Goal: Check status: Check status

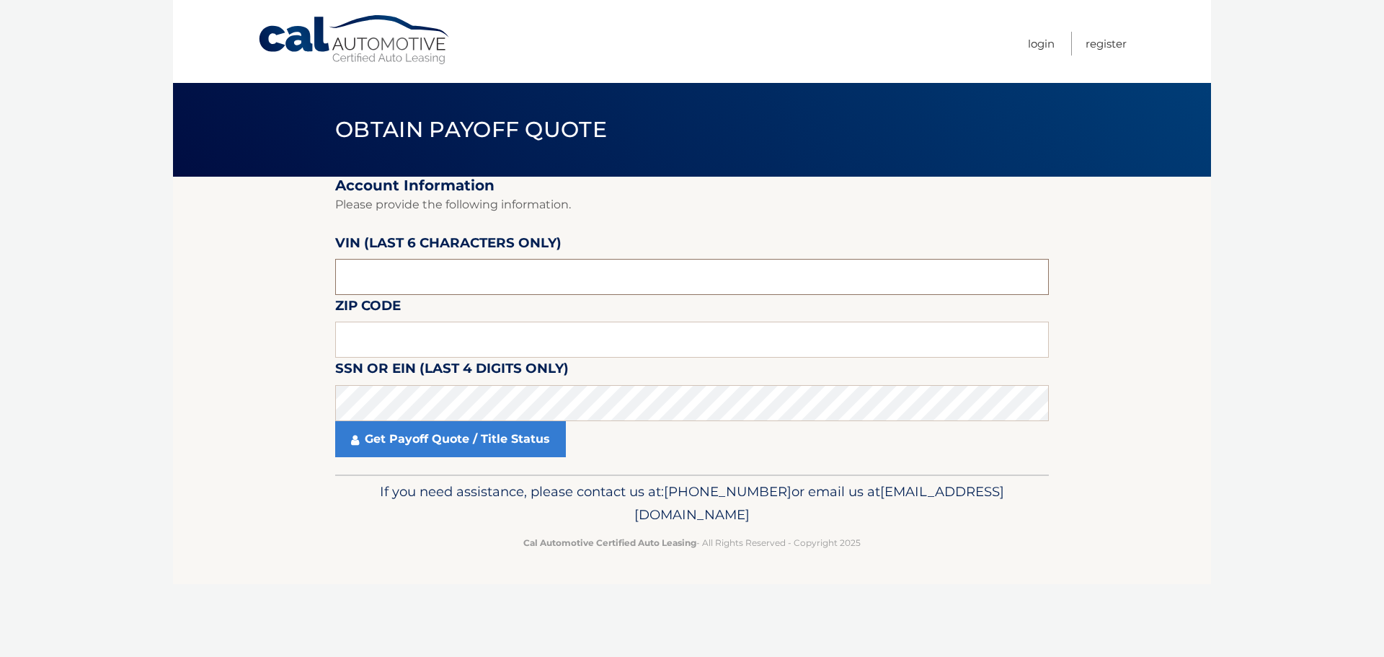
click at [416, 269] on input "text" at bounding box center [692, 277] width 714 height 36
click at [671, 278] on input "text" at bounding box center [692, 277] width 714 height 36
click at [693, 274] on input "text" at bounding box center [692, 277] width 714 height 36
click at [683, 218] on fieldset "Account Information Please provide the following information. [PERSON_NAME] (la…" at bounding box center [692, 326] width 714 height 298
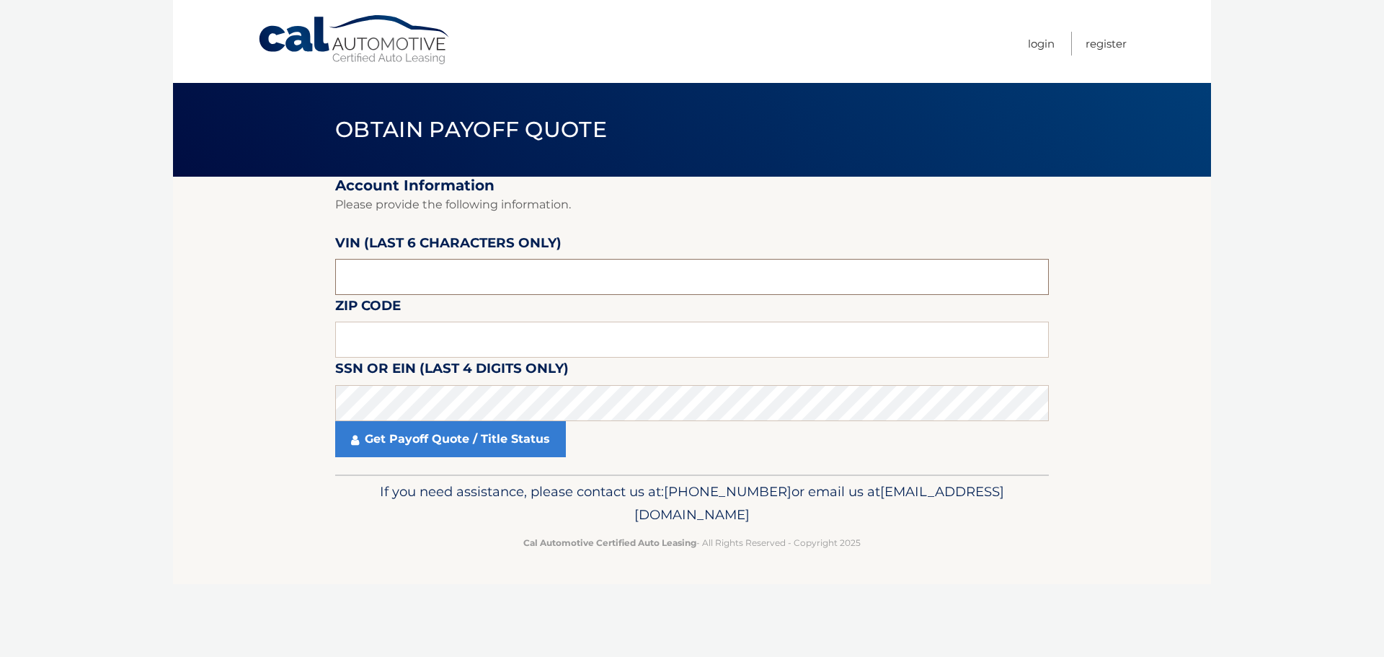
click at [675, 265] on input "text" at bounding box center [692, 277] width 714 height 36
click at [673, 335] on input "text" at bounding box center [692, 340] width 714 height 36
click at [697, 272] on input "text" at bounding box center [692, 277] width 714 height 36
drag, startPoint x: 672, startPoint y: 340, endPoint x: 686, endPoint y: 336, distance: 14.4
click at [673, 340] on input "text" at bounding box center [692, 340] width 714 height 36
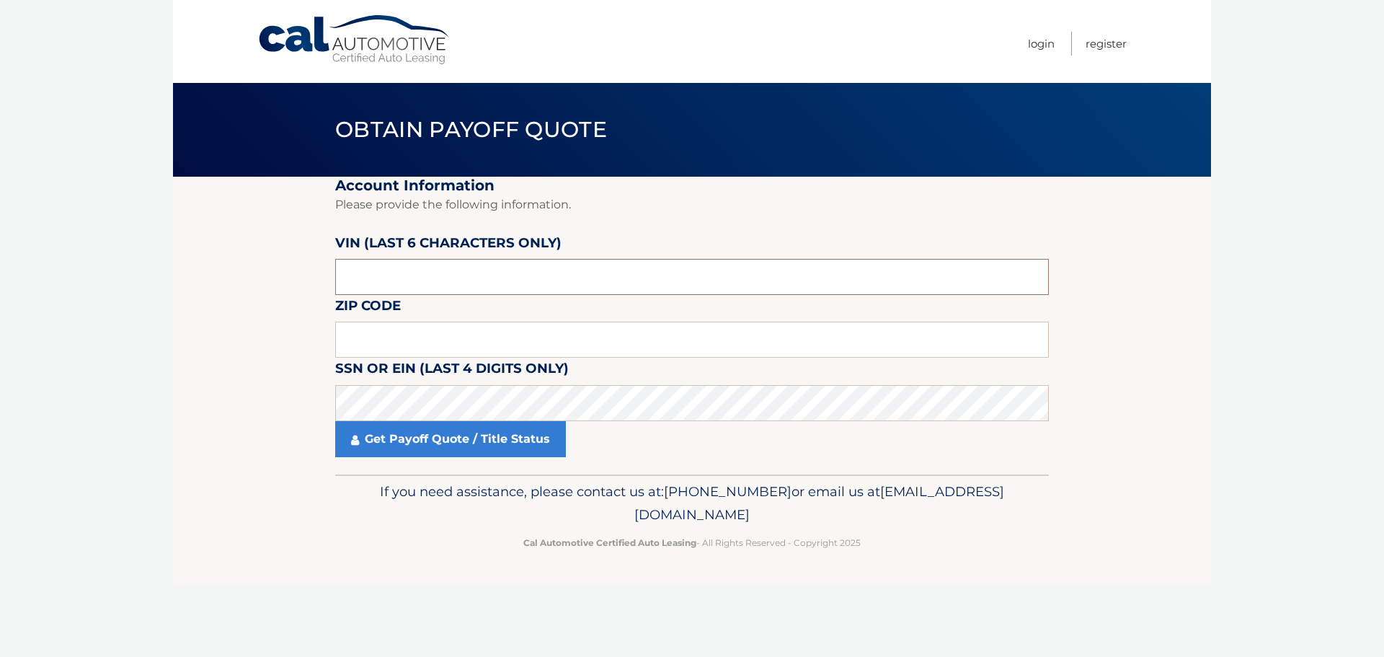
click at [681, 270] on input "text" at bounding box center [692, 277] width 714 height 36
click at [688, 280] on input "text" at bounding box center [692, 277] width 714 height 36
click at [689, 351] on input "text" at bounding box center [692, 340] width 714 height 36
click at [692, 327] on input "text" at bounding box center [692, 340] width 714 height 36
click at [691, 278] on input "text" at bounding box center [692, 277] width 714 height 36
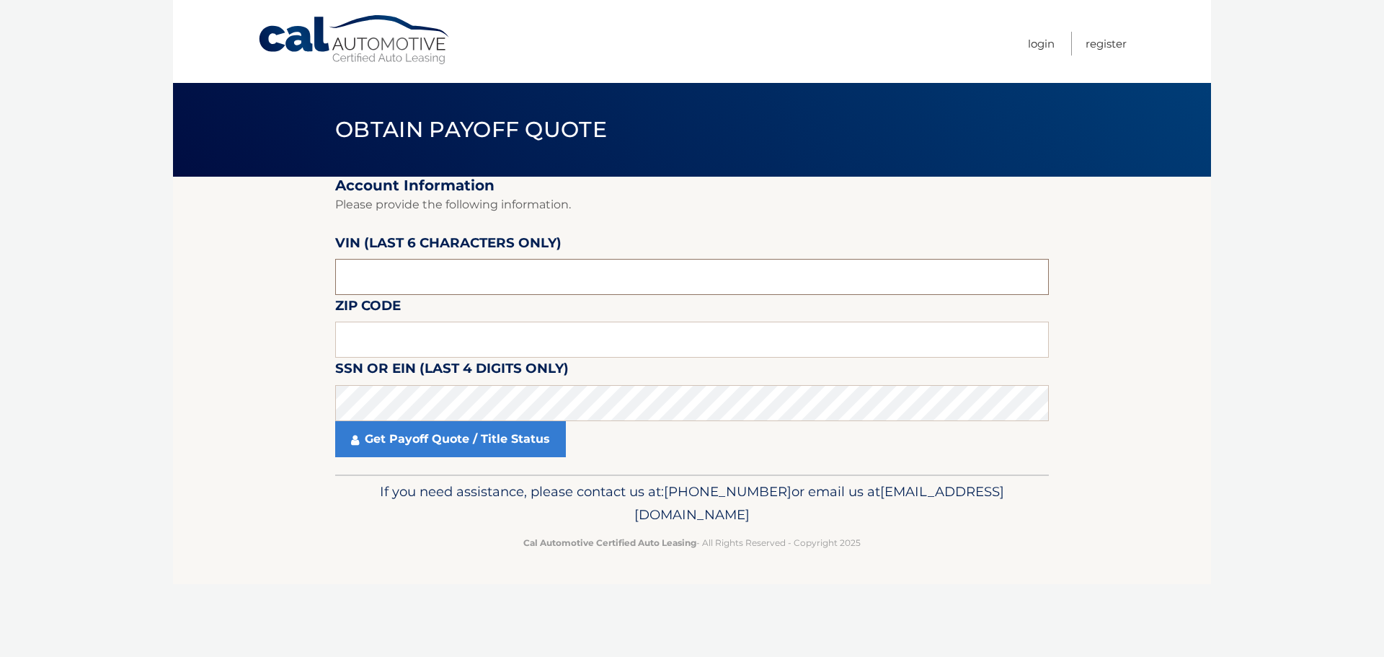
click at [391, 280] on input "text" at bounding box center [692, 277] width 714 height 36
type input "831558"
click at [392, 318] on label "Zip Code" at bounding box center [368, 308] width 66 height 27
click at [392, 334] on input "text" at bounding box center [692, 340] width 714 height 36
type input "33177"
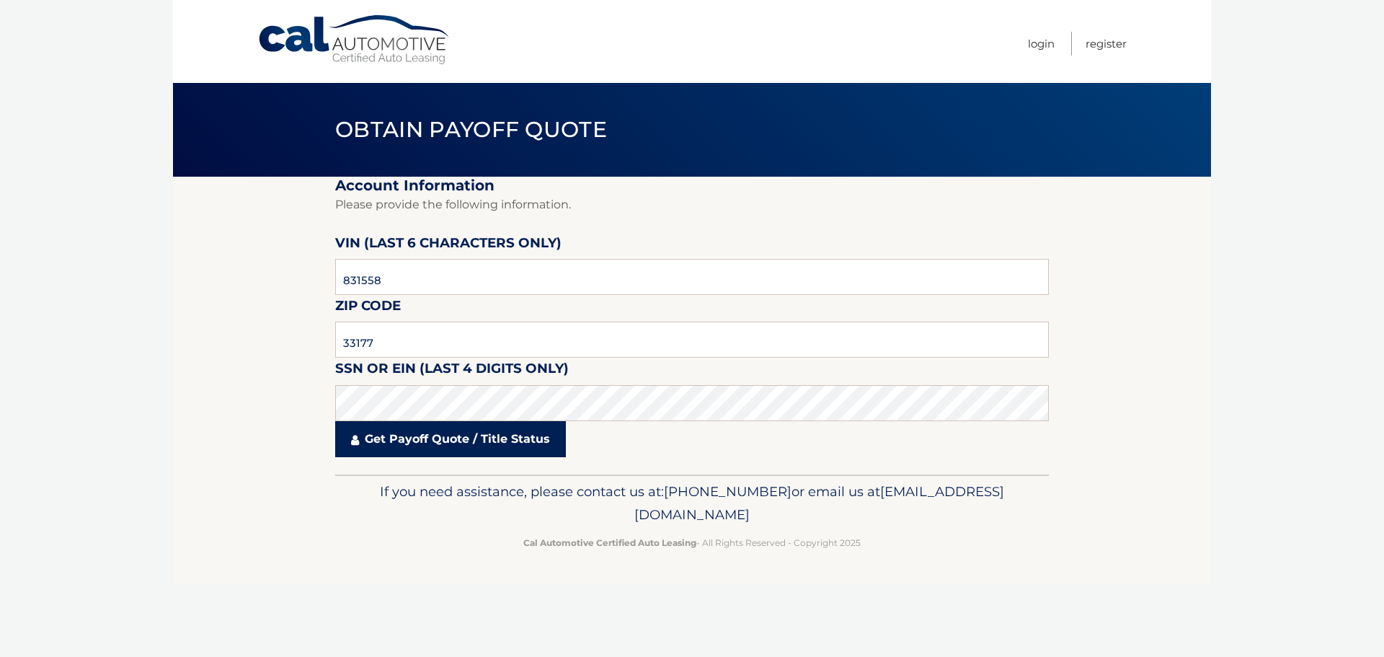
click at [412, 446] on link "Get Payoff Quote / Title Status" at bounding box center [450, 439] width 231 height 36
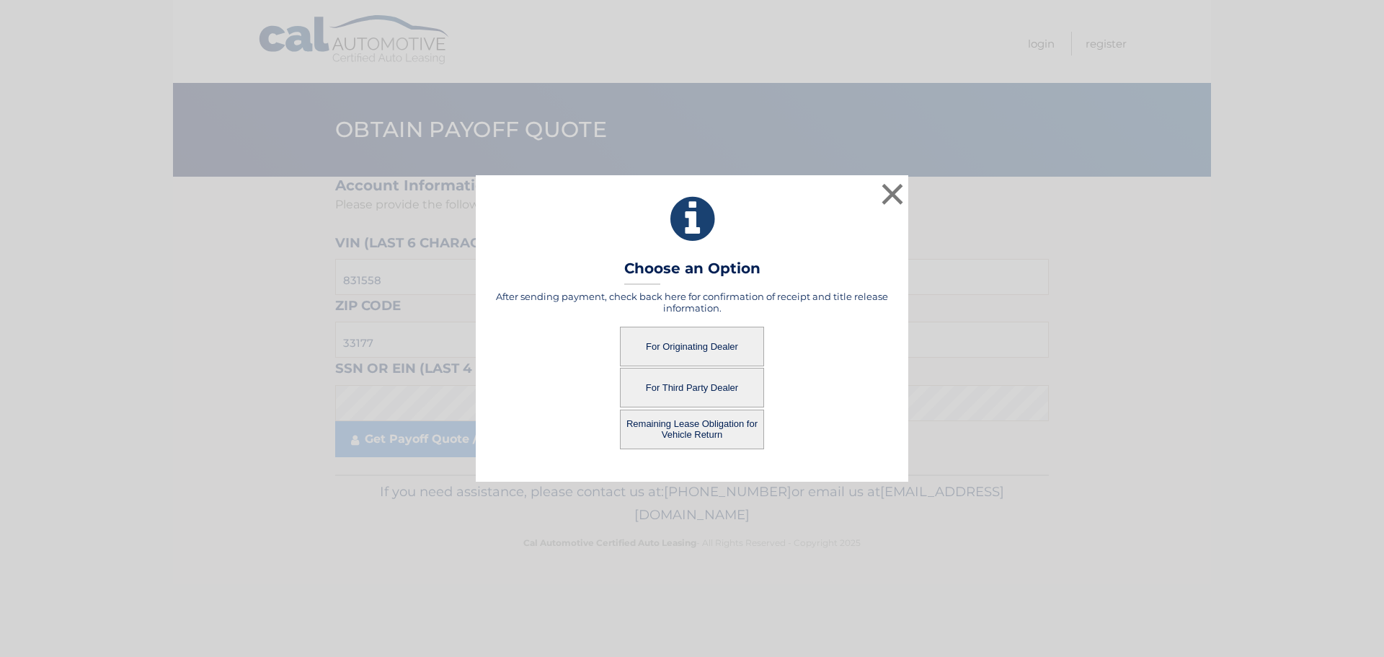
click at [697, 388] on button "For Third Party Dealer" at bounding box center [692, 388] width 144 height 40
click at [704, 379] on button "For Third Party Dealer" at bounding box center [692, 388] width 144 height 40
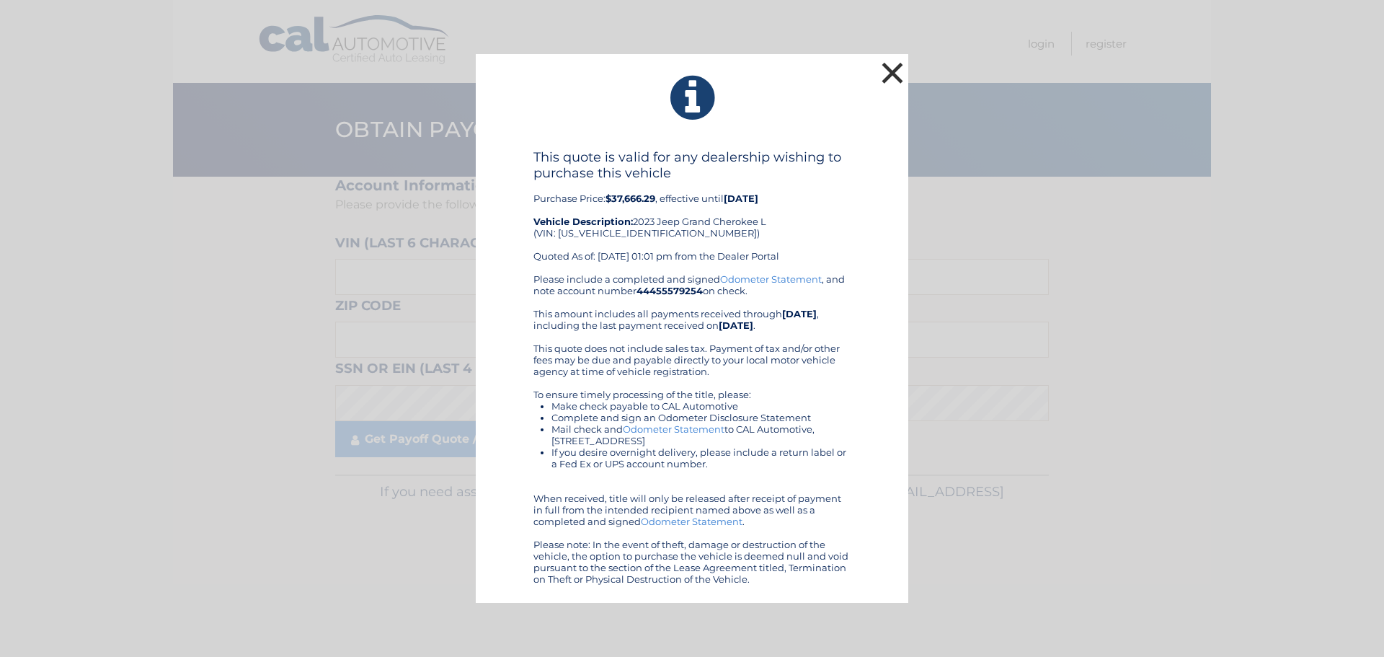
click at [887, 82] on button "×" at bounding box center [892, 72] width 29 height 29
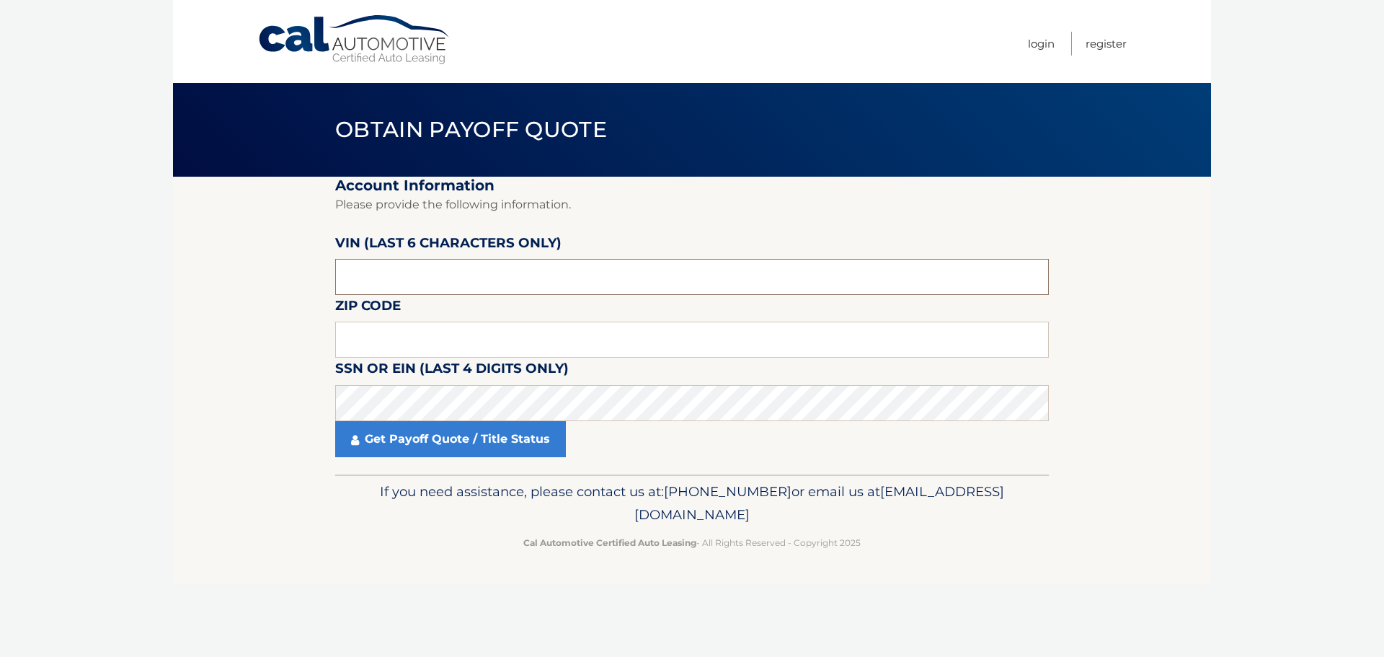
click at [414, 268] on input "text" at bounding box center [692, 277] width 714 height 36
type input "831558"
type input "33177"
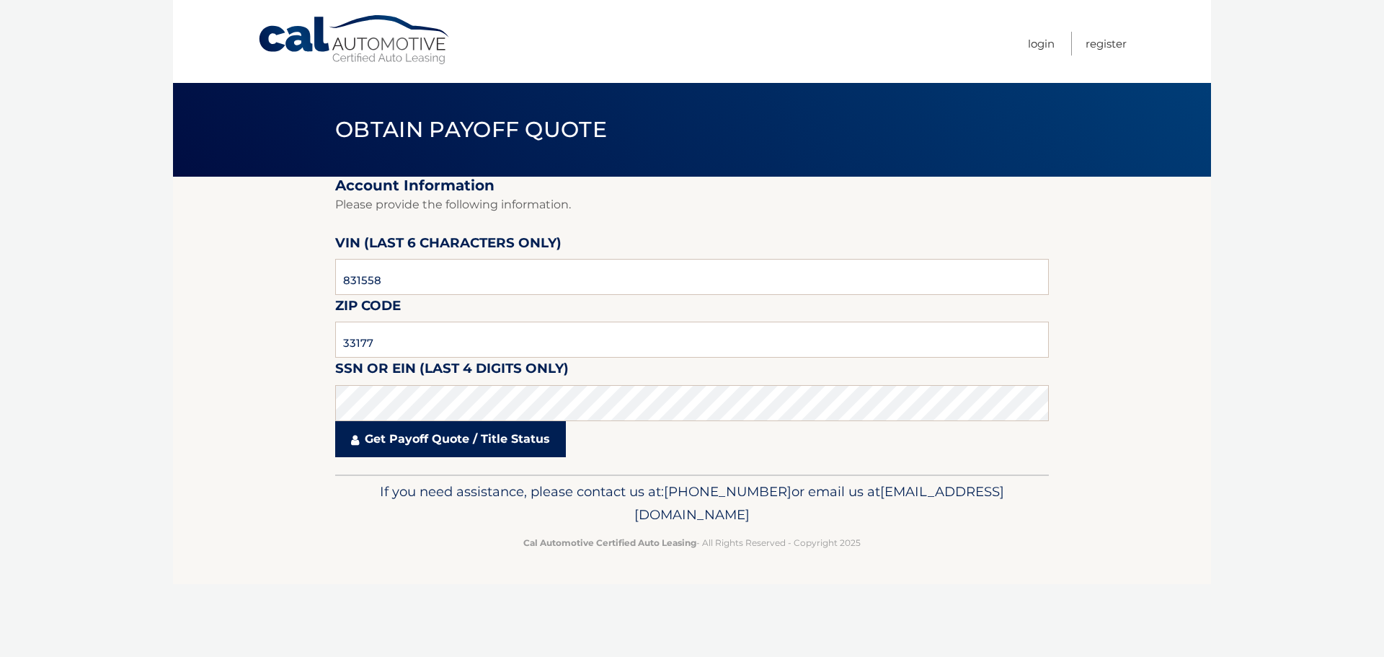
click at [452, 449] on link "Get Payoff Quote / Title Status" at bounding box center [450, 439] width 231 height 36
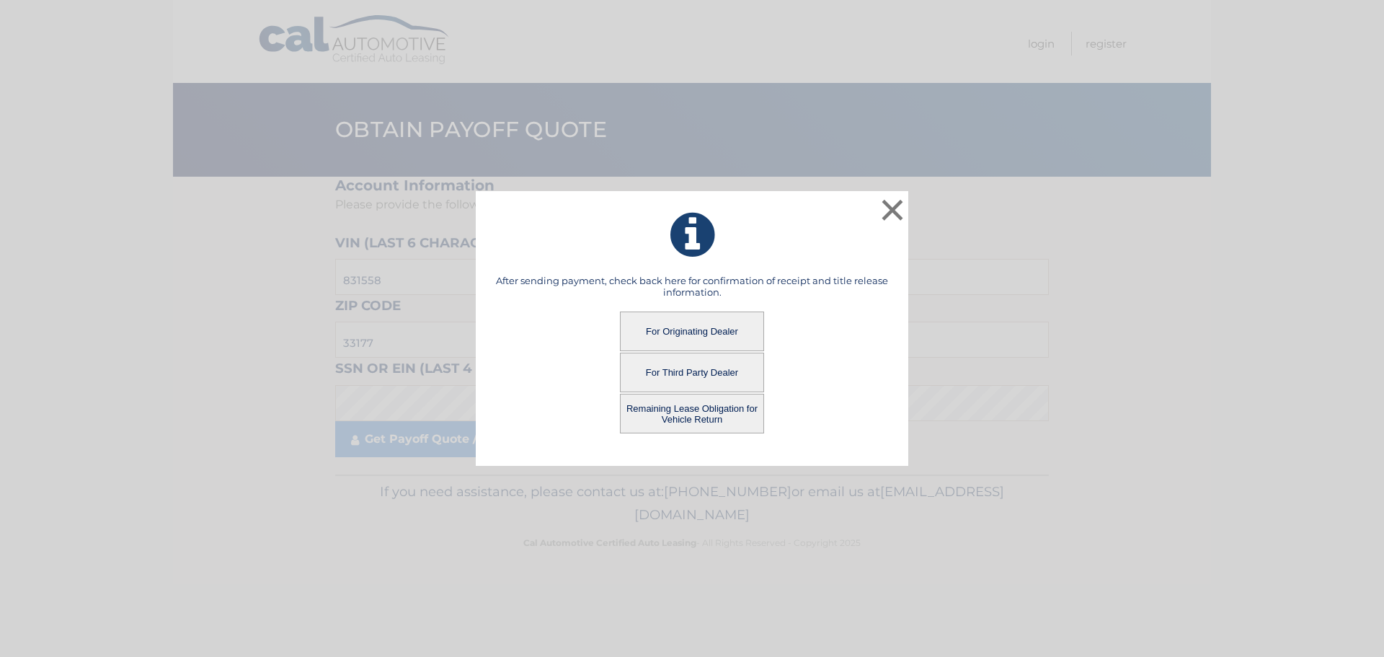
click at [710, 371] on button "For Third Party Dealer" at bounding box center [692, 373] width 144 height 40
click at [689, 416] on button "Remaining Lease Obligation for Vehicle Return" at bounding box center [692, 414] width 144 height 40
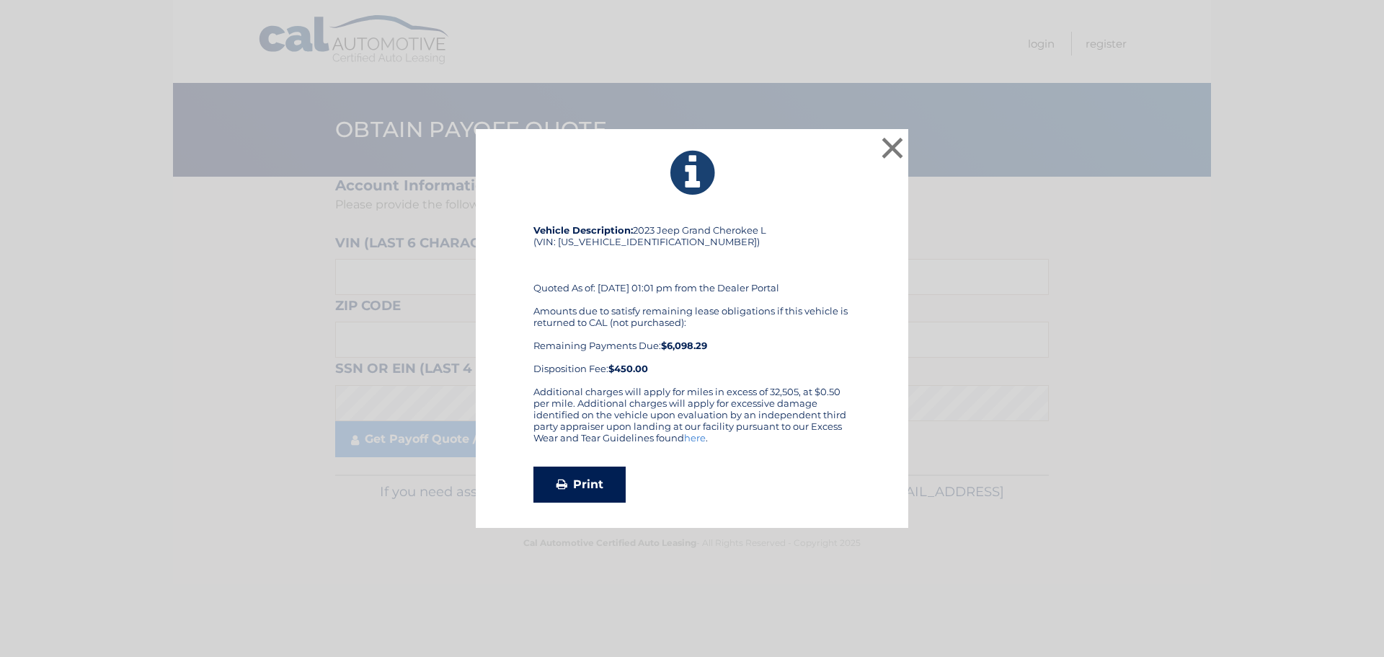
click at [586, 491] on link "Print" at bounding box center [580, 485] width 92 height 36
click at [898, 141] on button "×" at bounding box center [892, 147] width 29 height 29
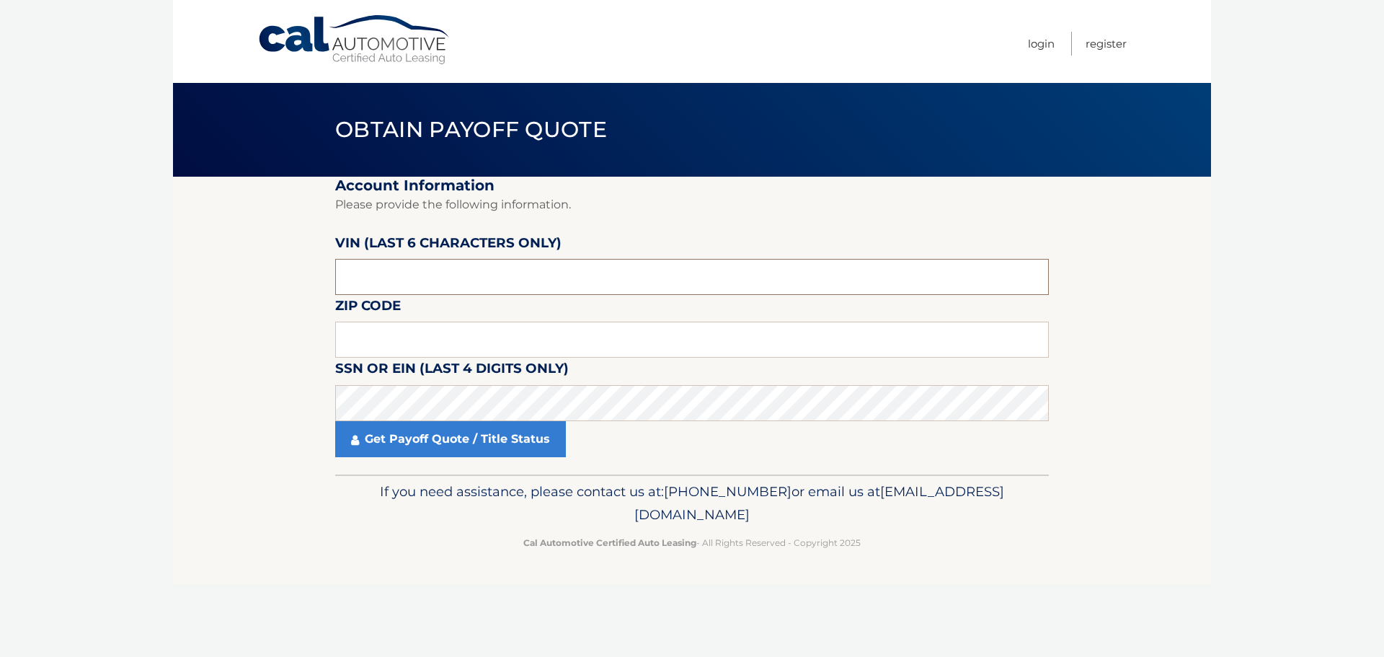
click at [461, 278] on input "text" at bounding box center [692, 277] width 714 height 36
type input "831558"
type input "33177"
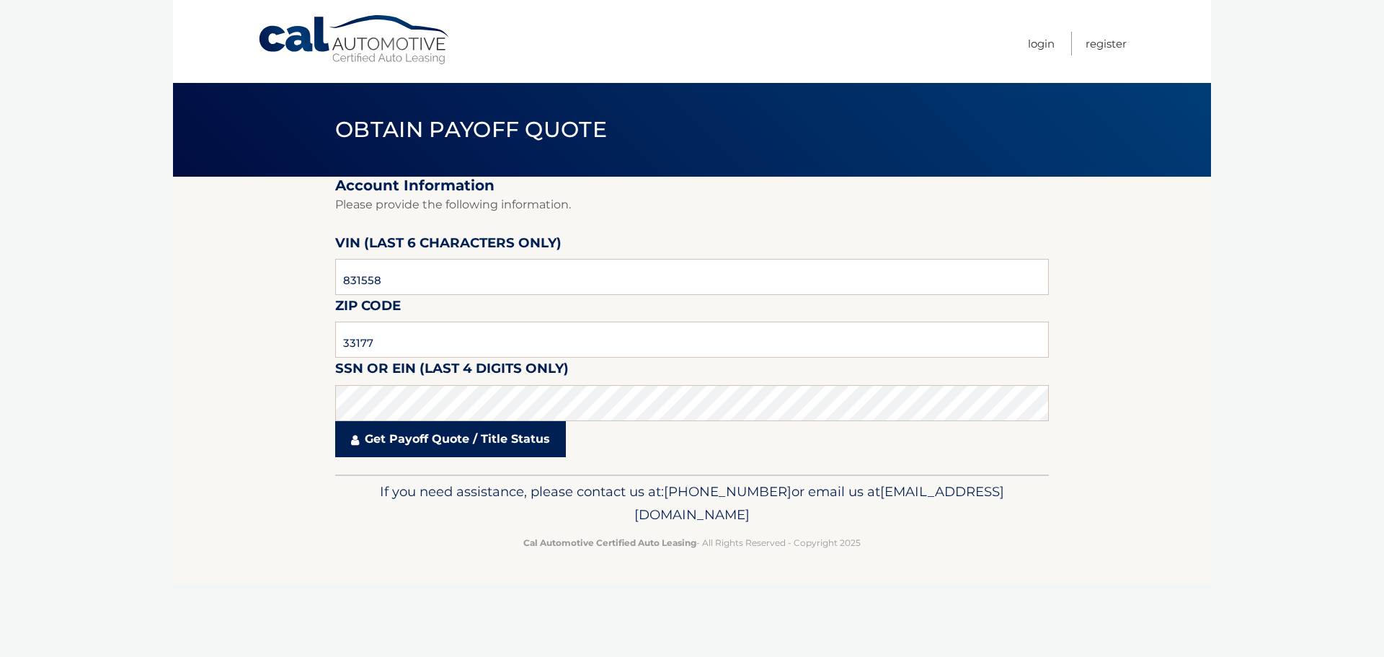
click at [459, 440] on link "Get Payoff Quote / Title Status" at bounding box center [450, 439] width 231 height 36
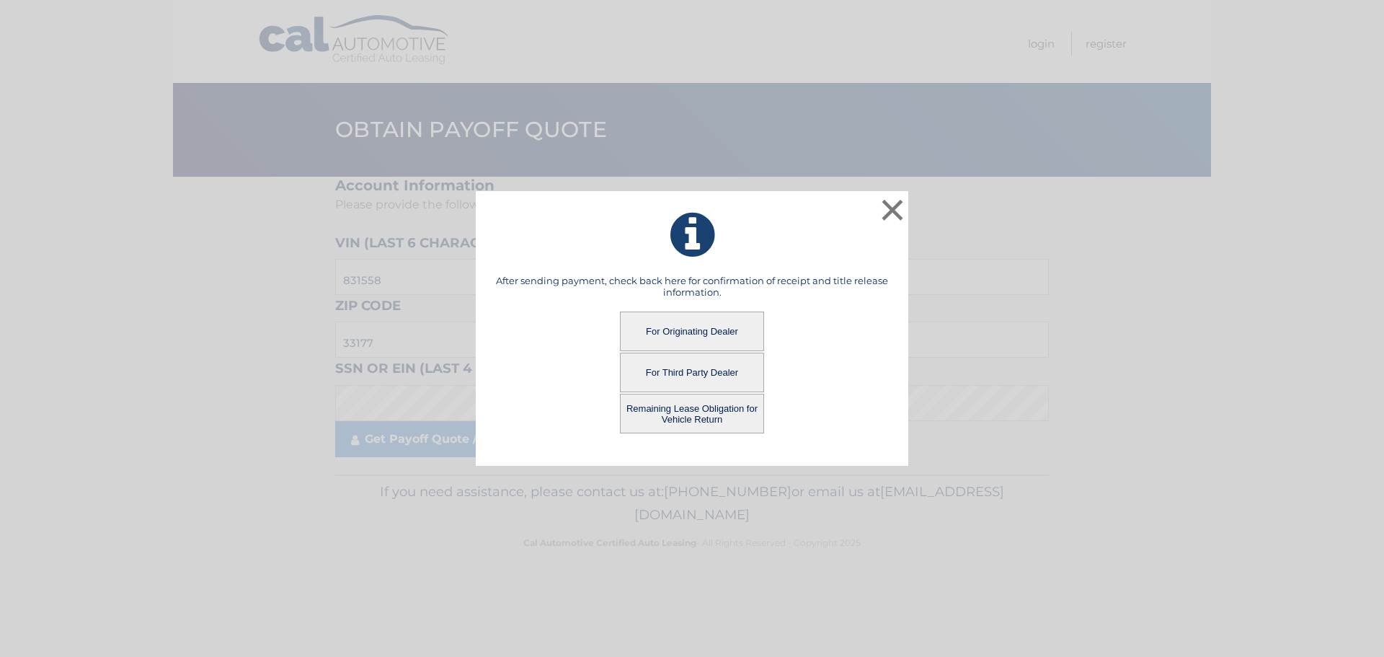
click at [679, 323] on button "For Originating Dealer" at bounding box center [692, 332] width 144 height 40
click at [675, 332] on button "For Originating Dealer" at bounding box center [692, 332] width 144 height 40
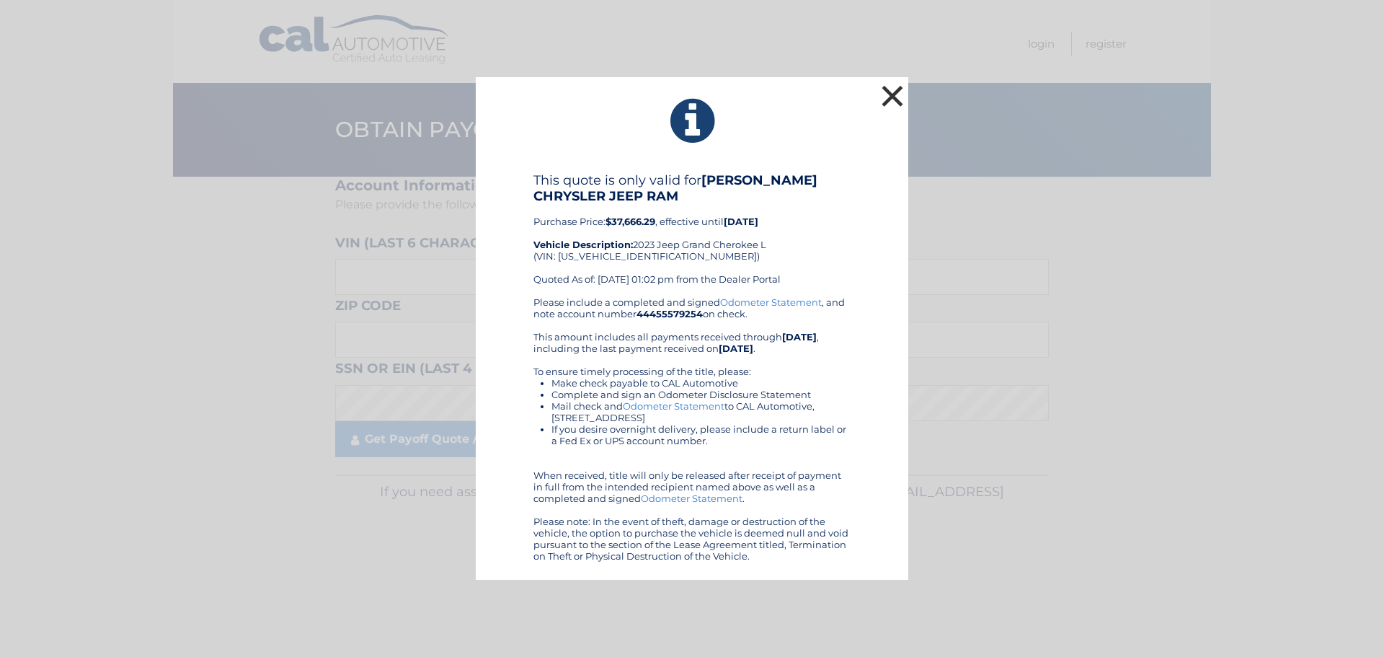
click at [886, 94] on button "×" at bounding box center [892, 95] width 29 height 29
